Goal: Information Seeking & Learning: Learn about a topic

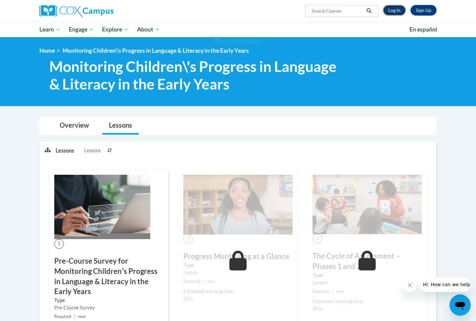
click at [403, 13] on link "Log In" at bounding box center [394, 10] width 23 height 11
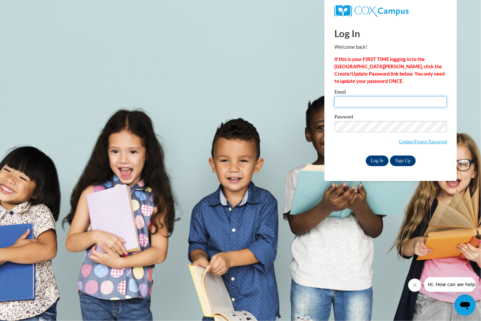
type input "abuell10@ivytech.edu"
click at [372, 158] on input "Log In" at bounding box center [377, 160] width 23 height 11
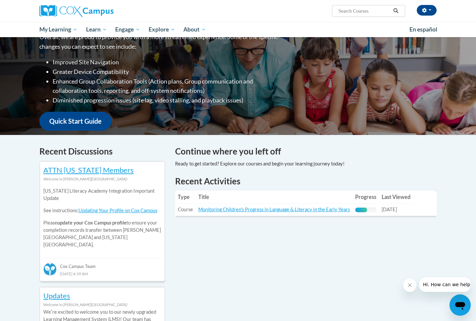
scroll to position [98, 0]
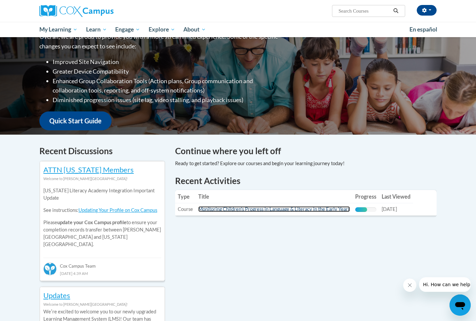
click at [297, 212] on link "Monitoring Children's Progress in Language & Literacy in the Early Years" at bounding box center [274, 209] width 152 height 6
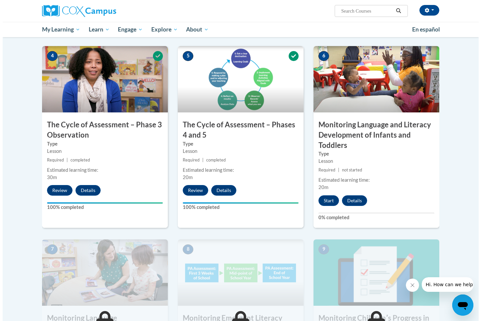
scroll to position [326, 0]
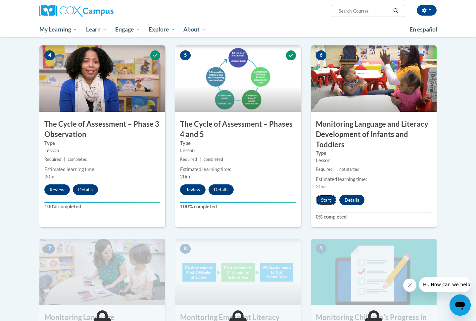
click at [328, 196] on button "Start" at bounding box center [326, 199] width 21 height 11
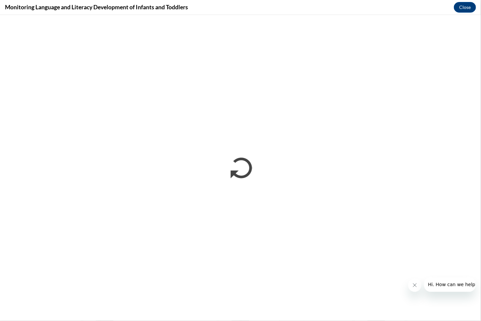
scroll to position [0, 0]
